Goal: Task Accomplishment & Management: Manage account settings

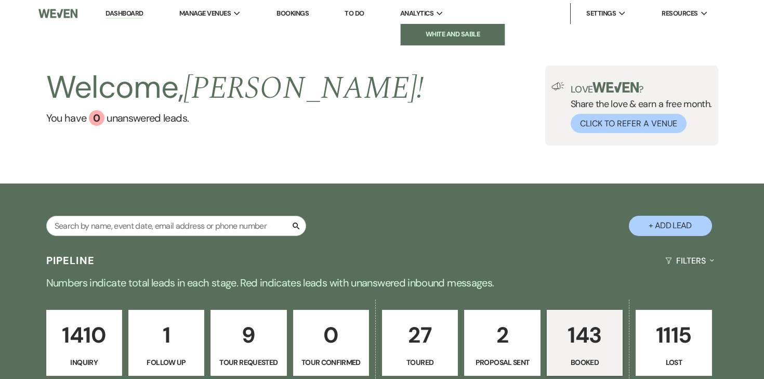
click at [420, 31] on li "White and Sable" at bounding box center [453, 34] width 94 height 10
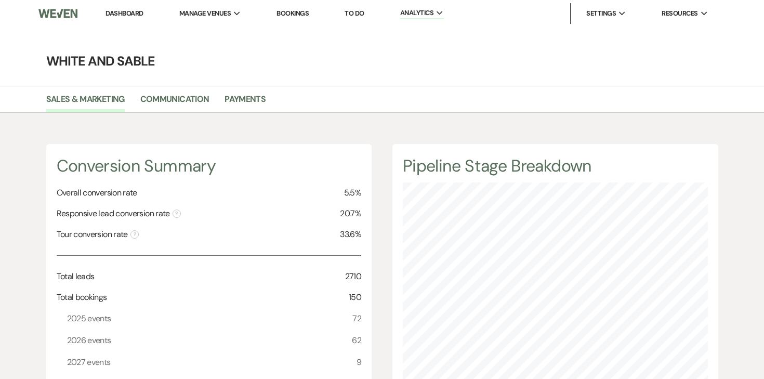
click at [242, 89] on div "Sales & Marketing Communication Payments" at bounding box center [382, 99] width 764 height 27
click at [238, 98] on link "Payments" at bounding box center [245, 103] width 41 height 20
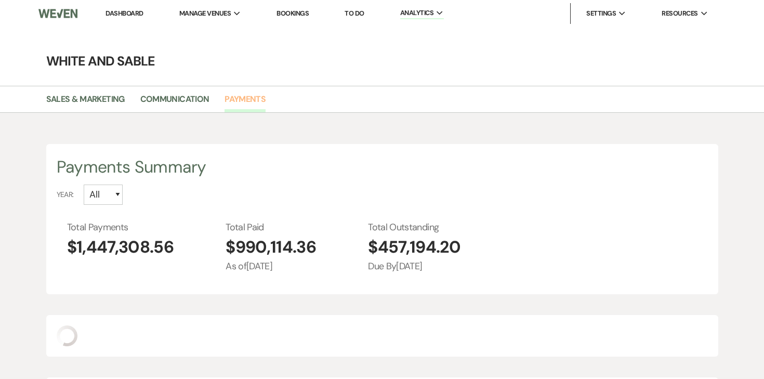
scroll to position [379, 764]
select select "2025"
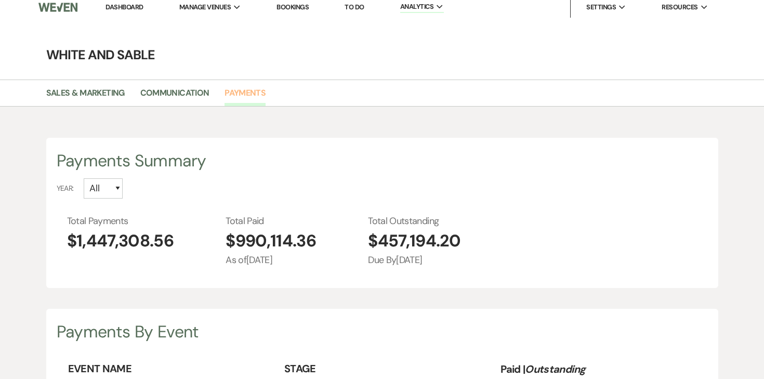
scroll to position [0, 0]
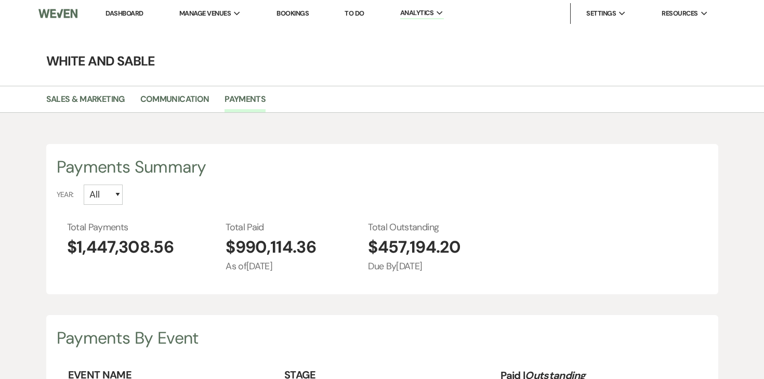
click at [124, 10] on link "Dashboard" at bounding box center [124, 13] width 37 height 9
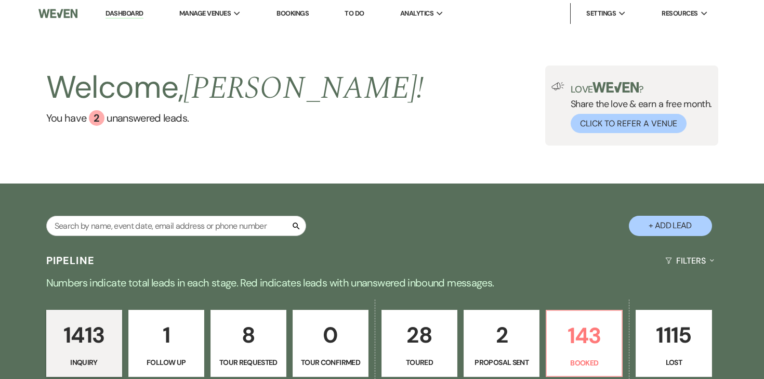
scroll to position [51, 0]
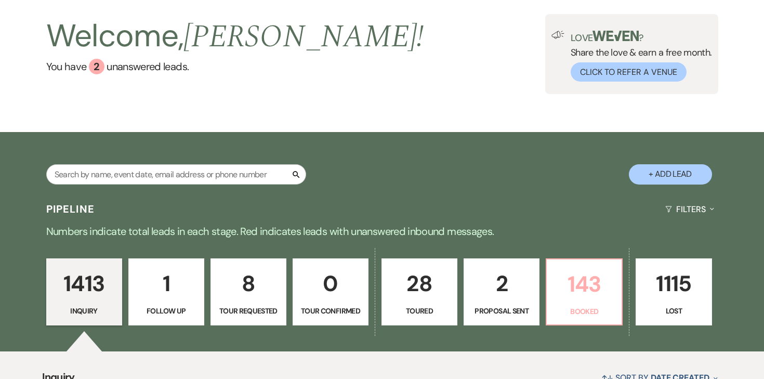
click at [579, 306] on p "Booked" at bounding box center [584, 311] width 62 height 11
click at [578, 137] on div "Search + Add Lead" at bounding box center [382, 165] width 749 height 56
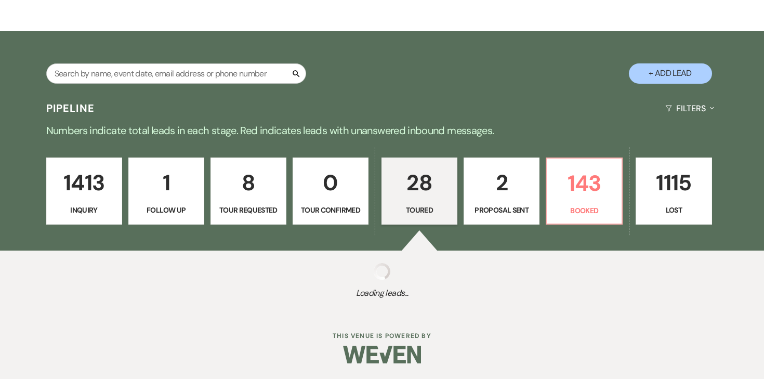
select select "5"
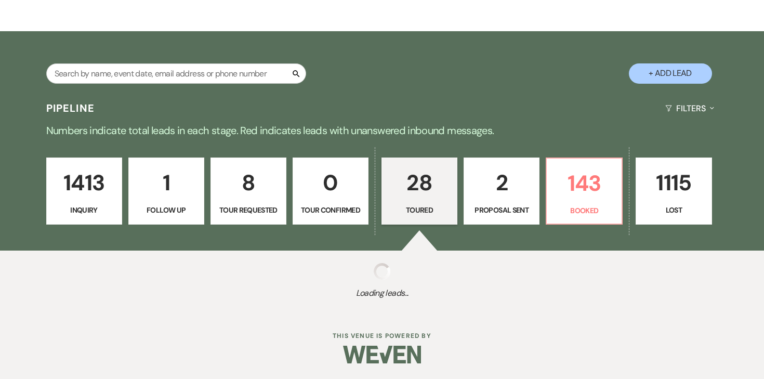
select select "5"
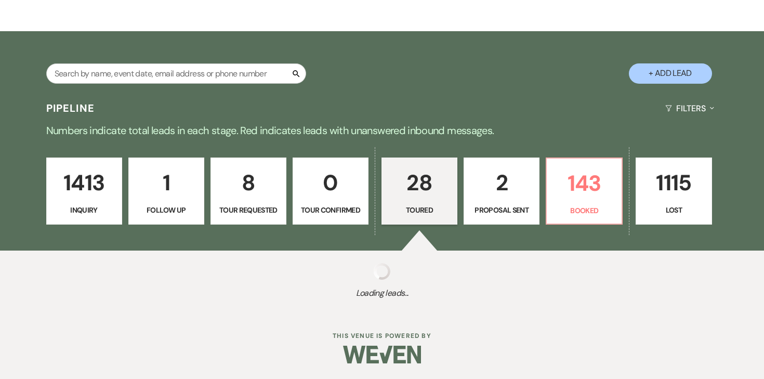
select select "5"
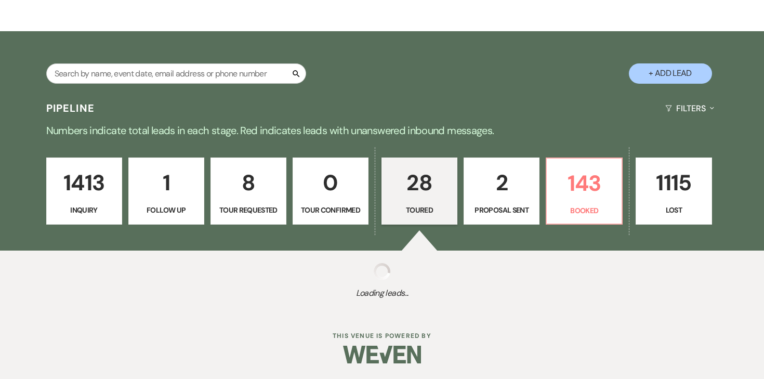
select select "5"
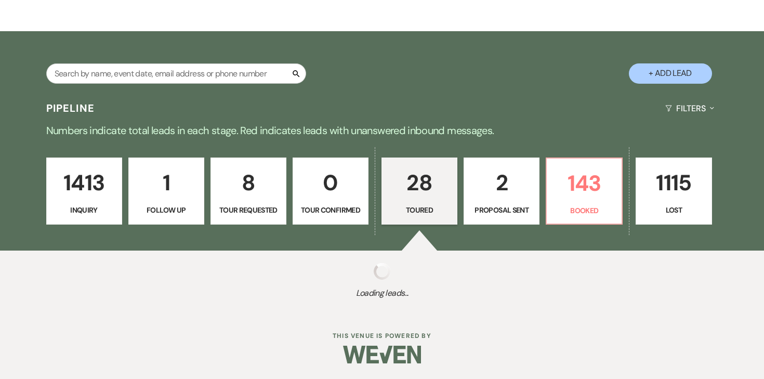
select select "5"
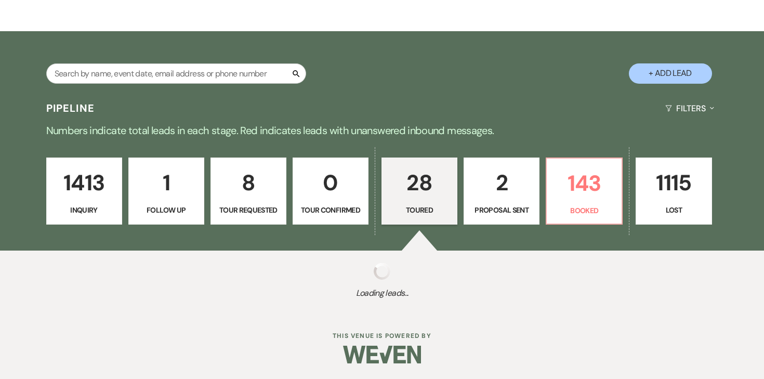
select select "5"
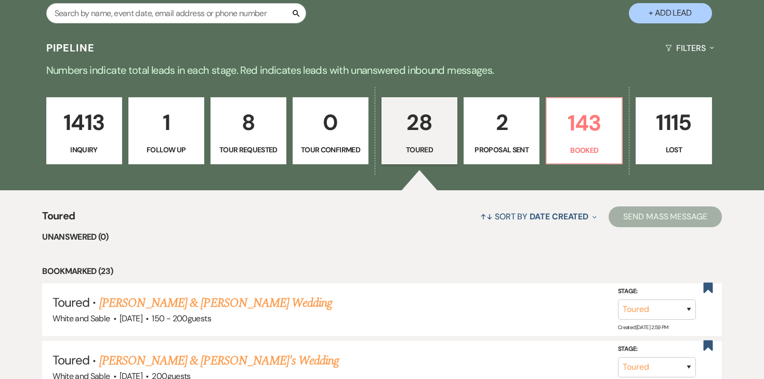
scroll to position [221, 0]
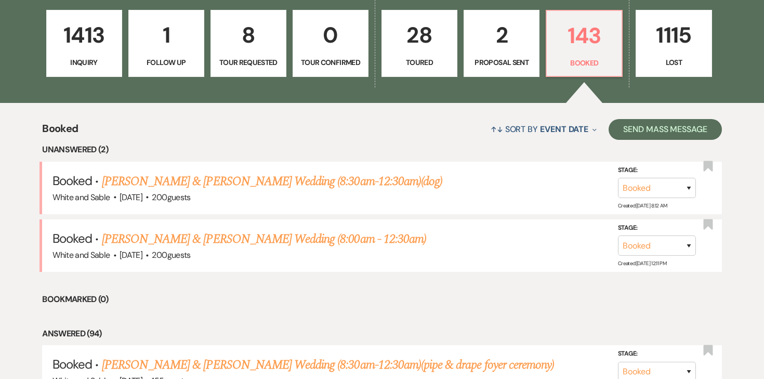
scroll to position [303, 0]
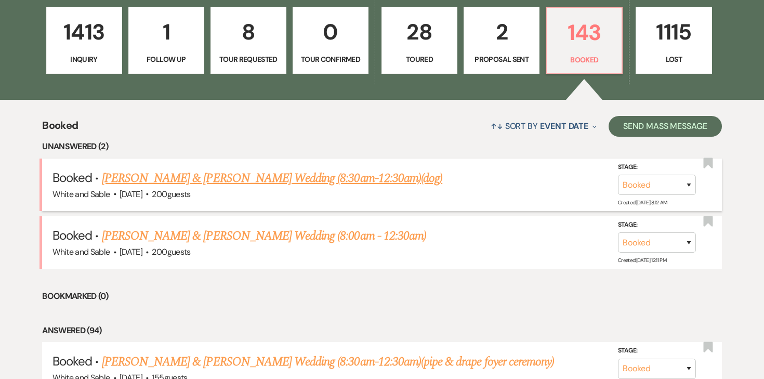
click at [322, 184] on link "[PERSON_NAME] & [PERSON_NAME] Wedding (8:30am-12:30am)(dog)" at bounding box center [272, 178] width 341 height 19
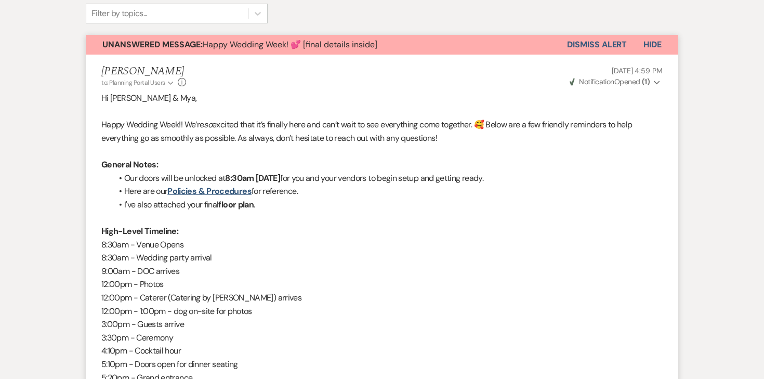
scroll to position [148, 0]
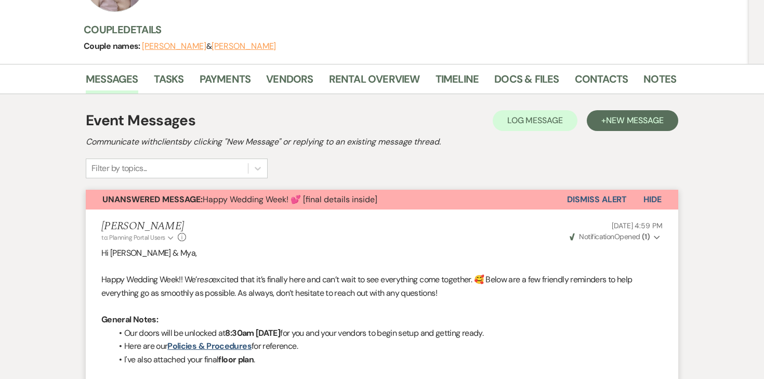
click at [616, 190] on button "Dismiss Alert" at bounding box center [597, 200] width 60 height 20
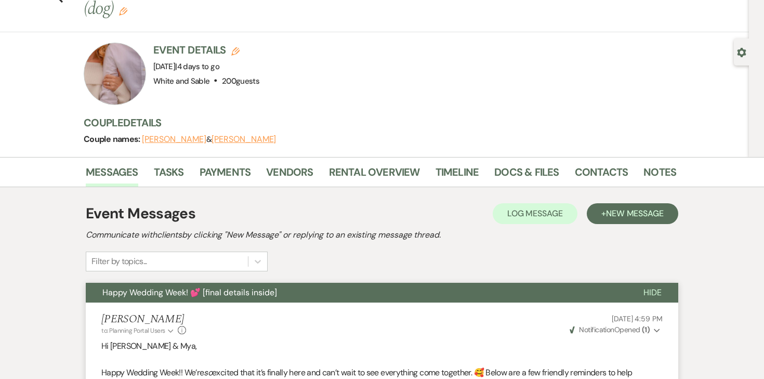
scroll to position [21, 0]
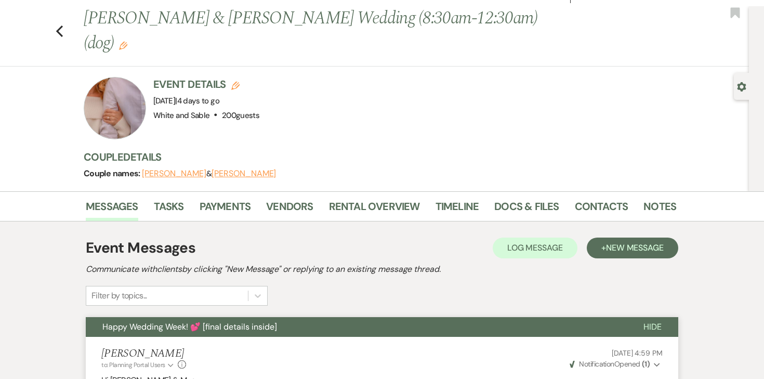
click at [55, 24] on div "Previous Tommy Steffen & Mya Bredemus's Wedding (8:30am-12:30am)(dog) Edit Book…" at bounding box center [372, 36] width 754 height 60
click at [62, 25] on icon "Previous" at bounding box center [60, 31] width 8 height 12
